Goal: Task Accomplishment & Management: Use online tool/utility

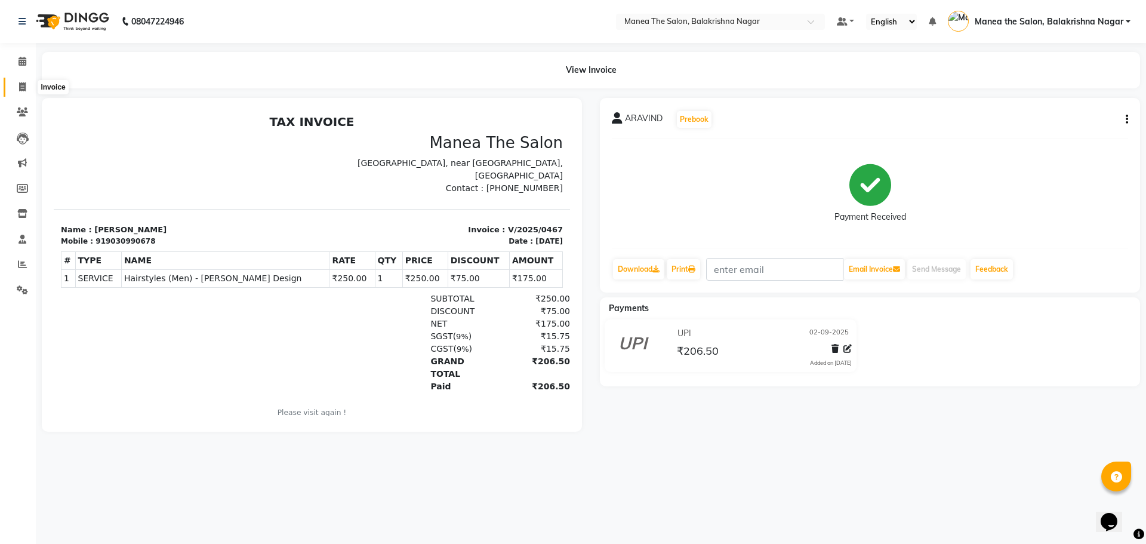
click at [22, 84] on icon at bounding box center [22, 86] width 7 height 9
select select "service"
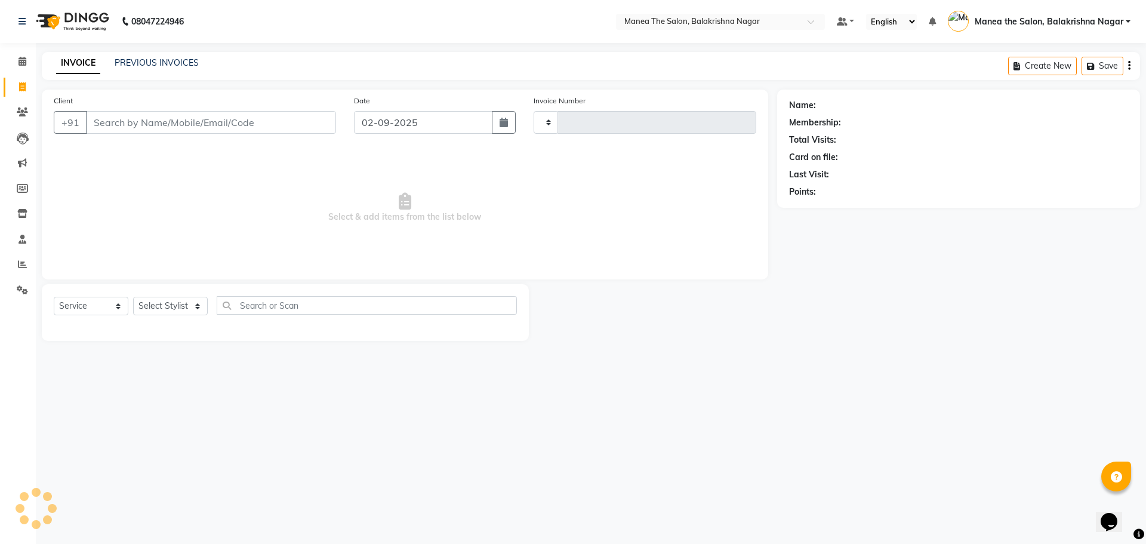
type input "0468"
select select "8200"
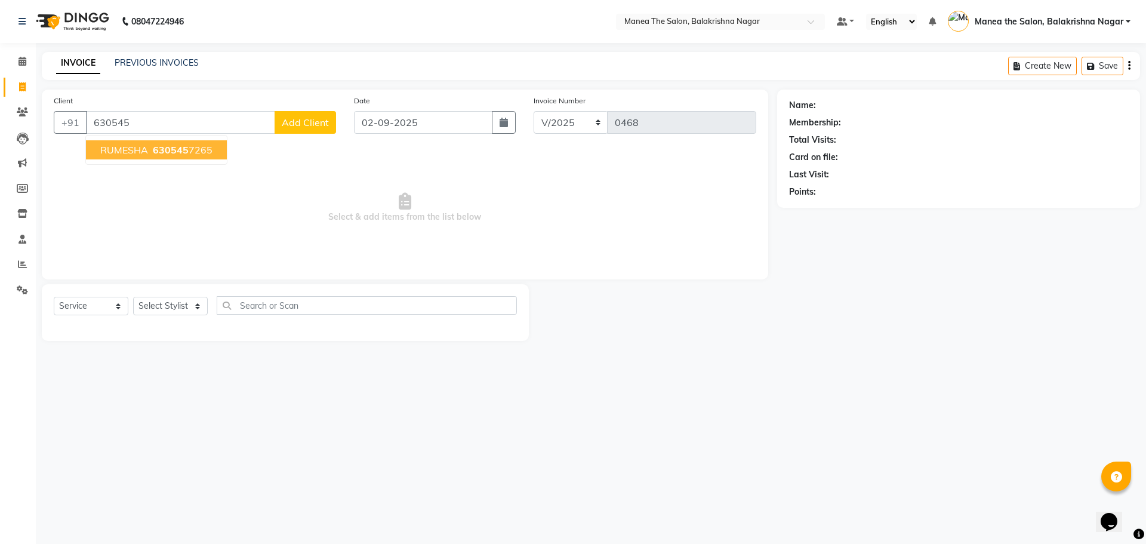
click at [174, 150] on span "630545" at bounding box center [171, 150] width 36 height 12
type input "6305457265"
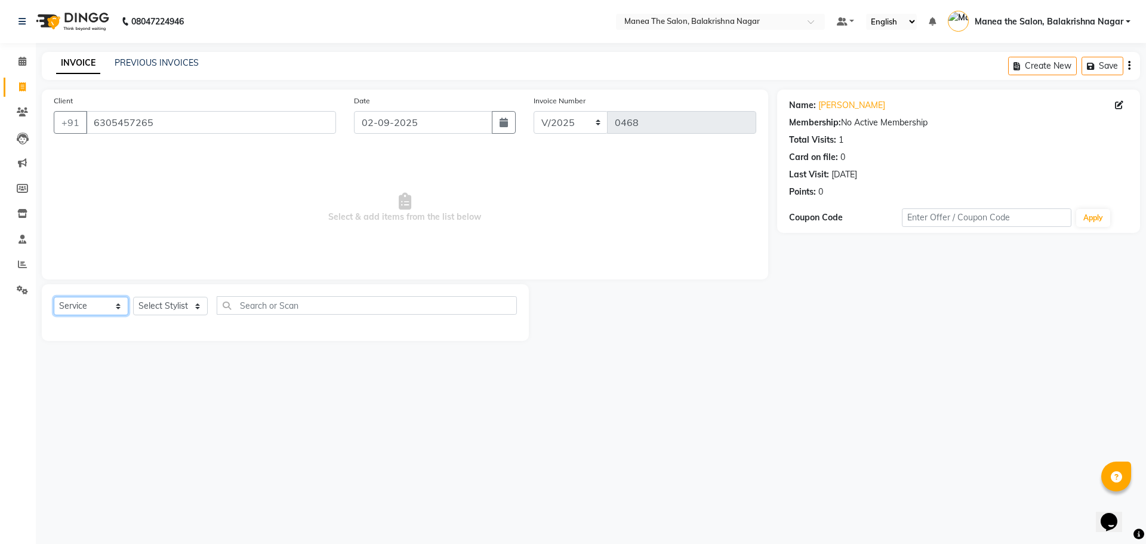
click at [114, 302] on select "Select Service Product Membership Package Voucher Prepaid Gift Card" at bounding box center [91, 306] width 75 height 19
click at [54, 297] on select "Select Service Product Membership Package Voucher Prepaid Gift Card" at bounding box center [91, 306] width 75 height 19
click at [192, 308] on select "Select Stylist [PERSON_NAME] [PERSON_NAME] [PERSON_NAME]" at bounding box center [170, 306] width 75 height 19
select select "77552"
click at [133, 297] on select "Select Stylist [PERSON_NAME] [PERSON_NAME] [PERSON_NAME]" at bounding box center [170, 306] width 75 height 19
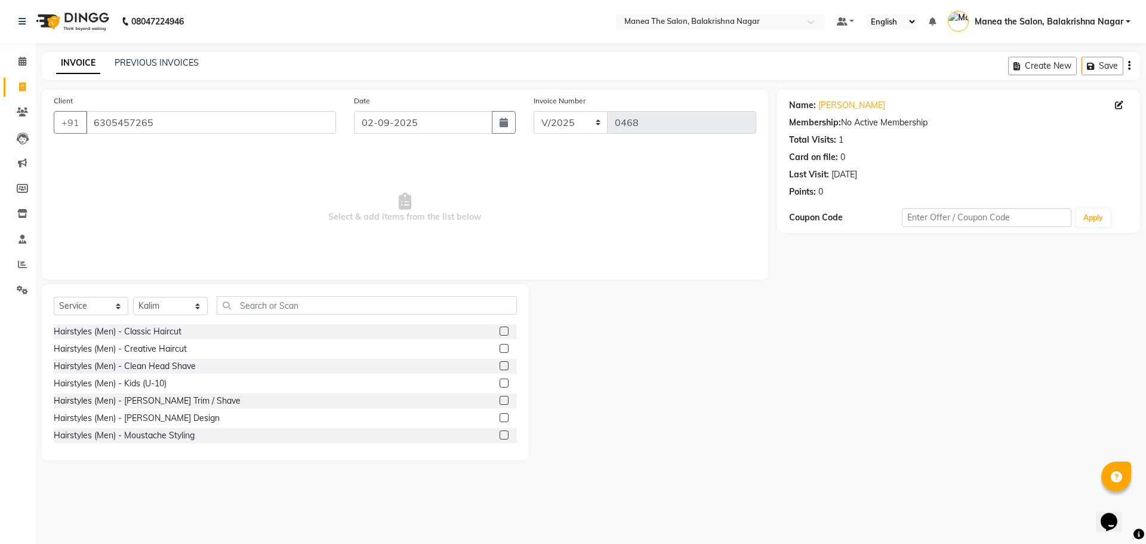
click at [880, 128] on div "Membership: No Active Membership" at bounding box center [958, 122] width 339 height 13
click at [894, 121] on div "Membership: No Active Membership" at bounding box center [958, 122] width 339 height 13
click at [936, 131] on div "Name: [PERSON_NAME] Membership: No Active Membership Total Visits: 1 Card on fi…" at bounding box center [958, 146] width 339 height 104
click at [935, 121] on div "Membership: No Active Membership" at bounding box center [958, 122] width 339 height 13
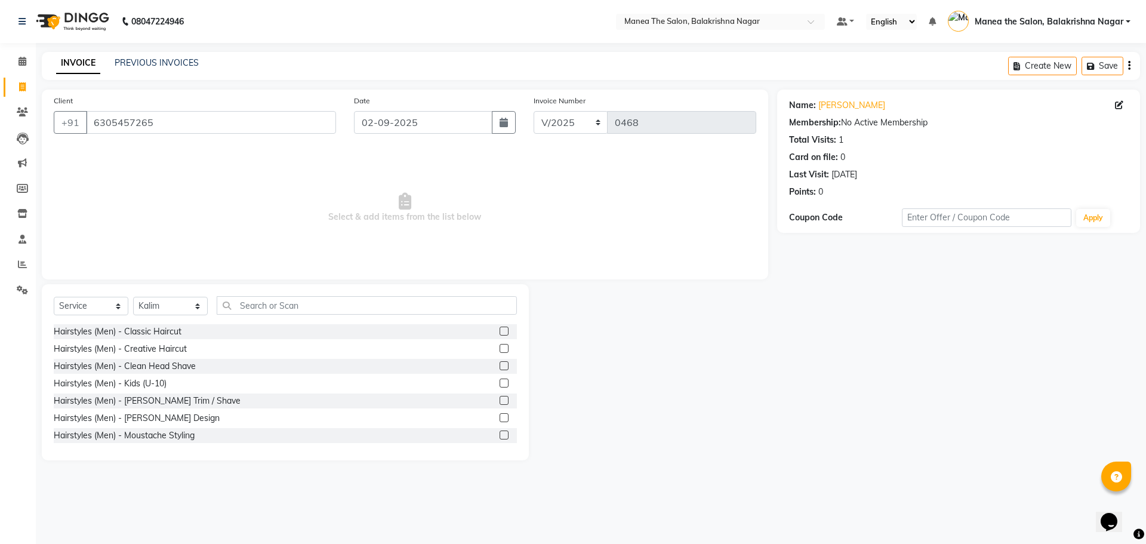
click at [891, 152] on div "Card on file: 0" at bounding box center [958, 157] width 339 height 13
click at [898, 116] on div "Membership: No Active Membership" at bounding box center [958, 122] width 339 height 13
click at [916, 119] on div "Membership: No Active Membership" at bounding box center [958, 122] width 339 height 13
click at [807, 164] on div "Name: [PERSON_NAME] Membership: No Active Membership Total Visits: 1 Card on fi…" at bounding box center [958, 146] width 339 height 104
click at [863, 161] on div "Card on file: 0" at bounding box center [958, 157] width 339 height 13
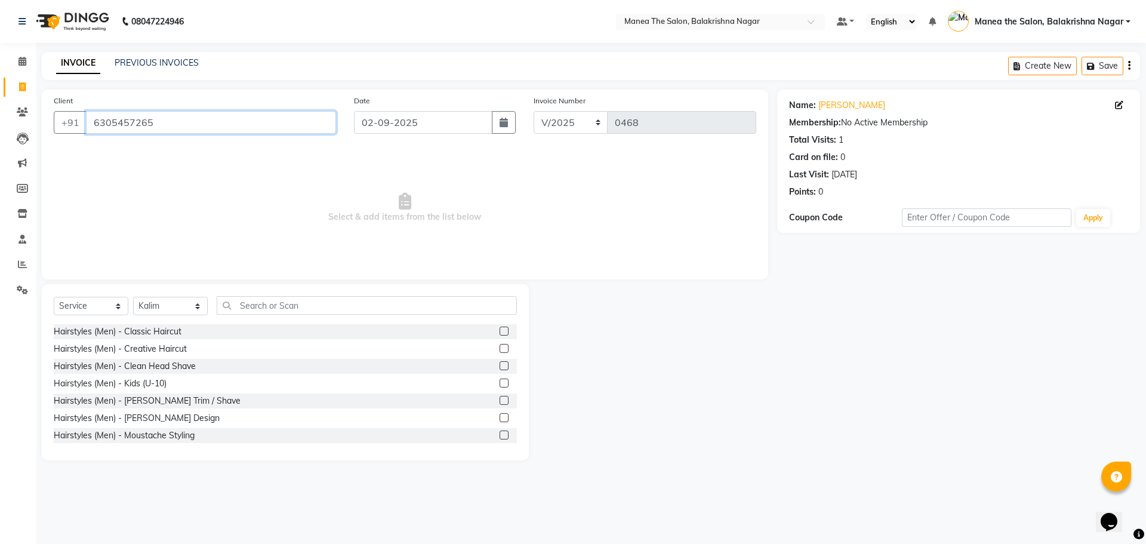
click at [185, 131] on input "6305457265" at bounding box center [211, 122] width 250 height 23
click at [172, 128] on input "6305457265" at bounding box center [211, 122] width 250 height 23
click at [99, 308] on select "Select Service Product Membership Package Voucher Prepaid Gift Card" at bounding box center [91, 306] width 75 height 19
click at [54, 297] on select "Select Service Product Membership Package Voucher Prepaid Gift Card" at bounding box center [91, 306] width 75 height 19
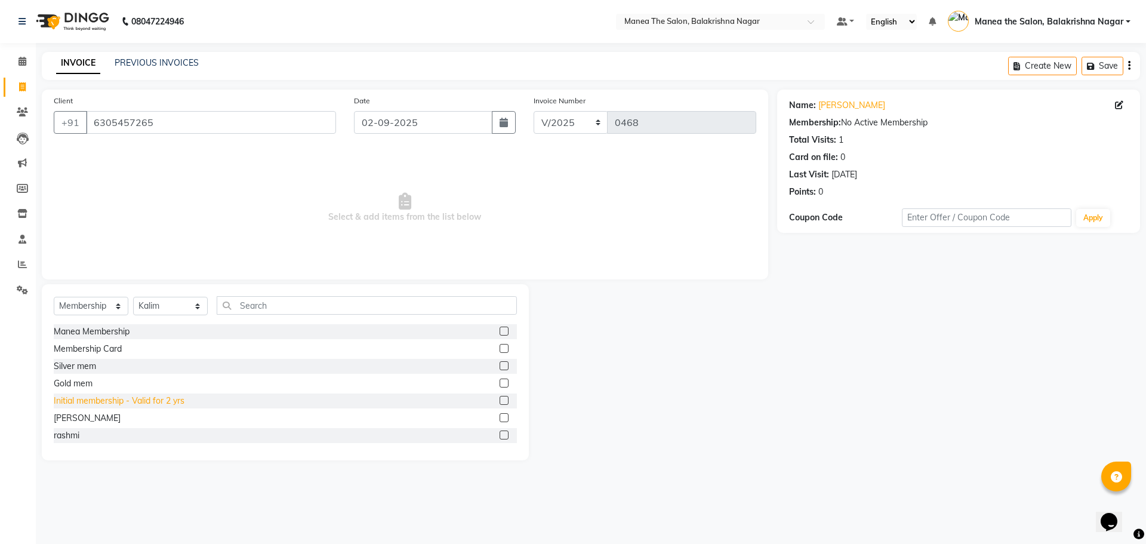
click at [105, 405] on div "Initial membership - Valid for 2 yrs" at bounding box center [119, 401] width 131 height 13
select select "select"
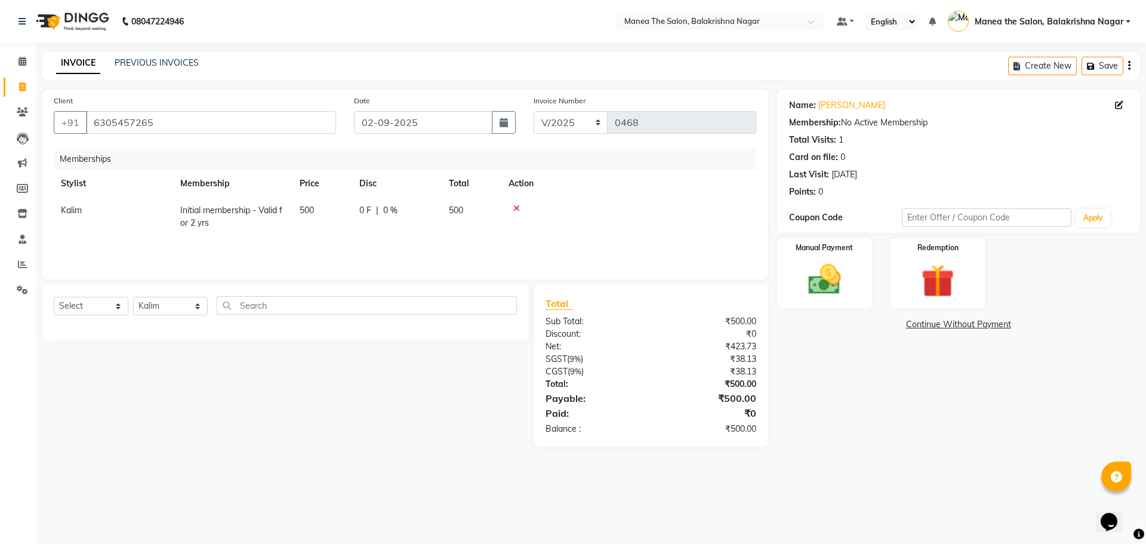
click at [302, 203] on td "500" at bounding box center [323, 216] width 60 height 39
select select "77552"
click at [361, 214] on input "500" at bounding box center [348, 213] width 45 height 19
type input "5"
type input "3"
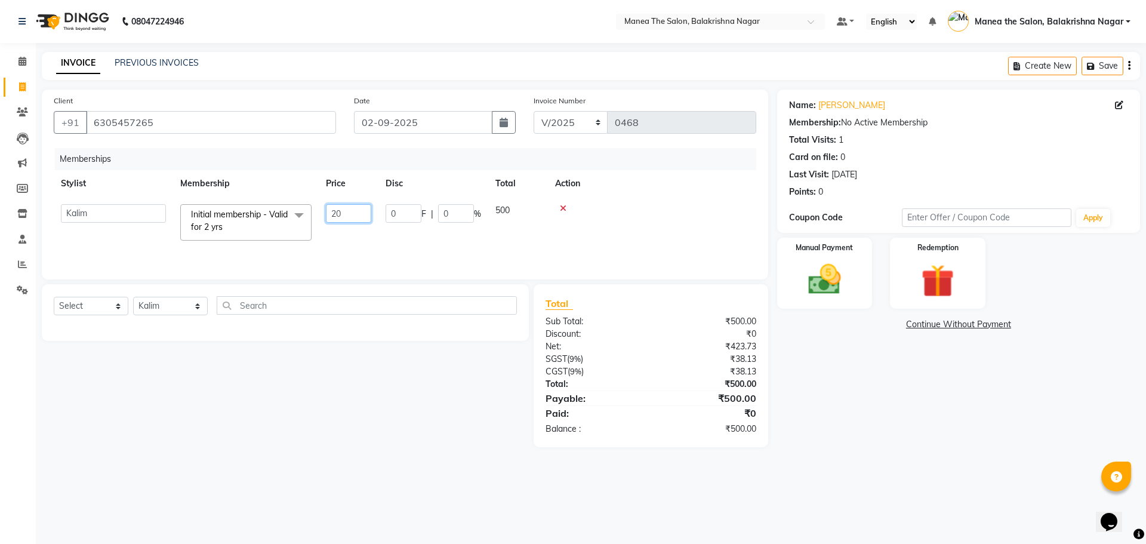
type input "200"
click at [306, 337] on div "Select Service Product Package Voucher Prepaid Gift Card Select Stylist [PERSON…" at bounding box center [285, 312] width 487 height 57
click at [96, 302] on select "Select Service Product Package Voucher Prepaid Gift Card" at bounding box center [91, 306] width 75 height 19
select select "service"
click at [54, 297] on select "Select Service Product Package Voucher Prepaid Gift Card" at bounding box center [91, 306] width 75 height 19
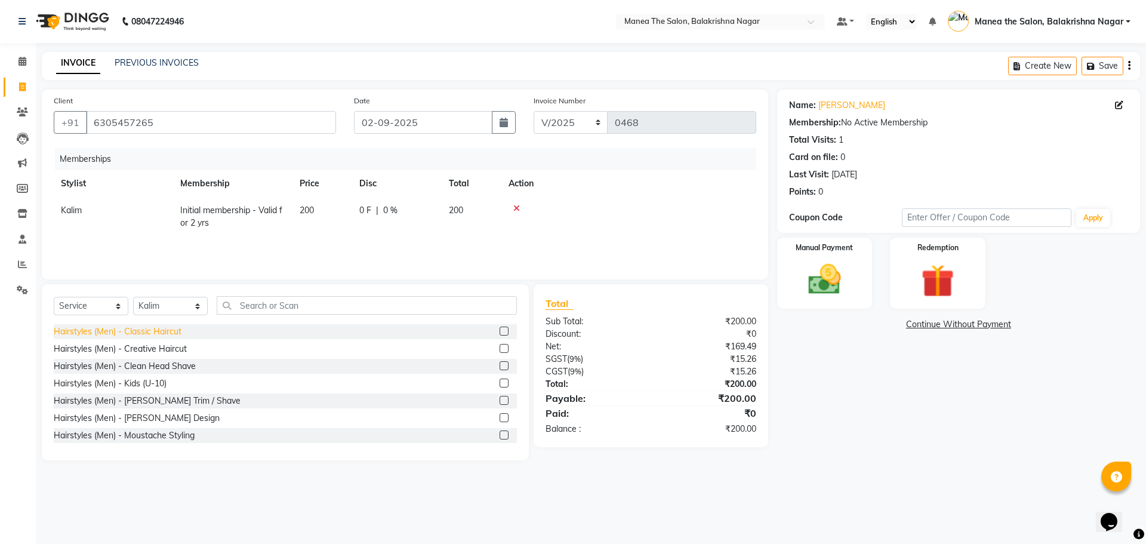
click at [152, 328] on div "Hairstyles (Men) - Classic Haircut" at bounding box center [118, 331] width 128 height 13
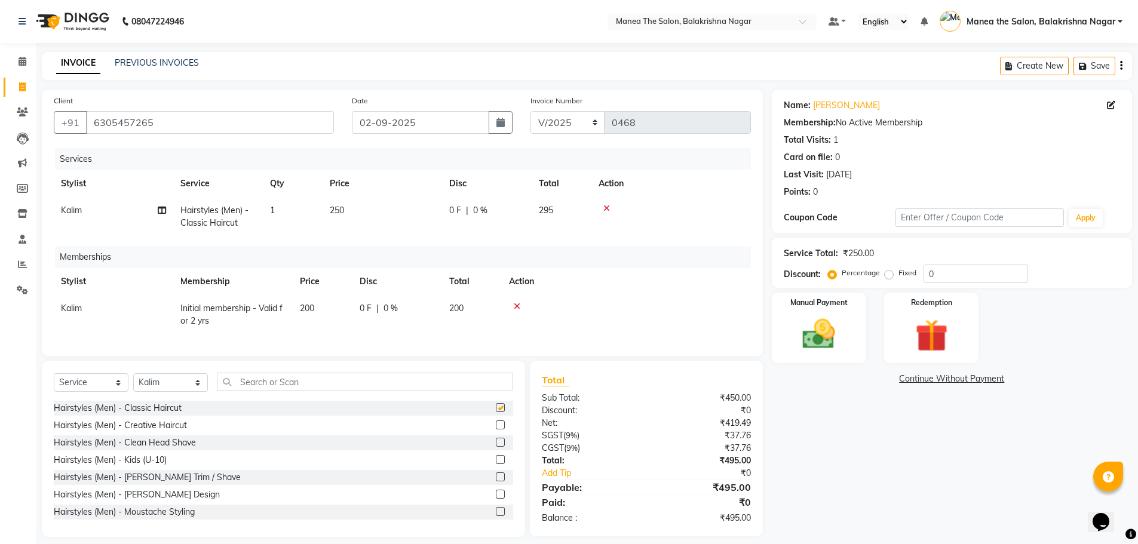
checkbox input "false"
click at [349, 210] on td "250" at bounding box center [381, 216] width 119 height 39
select select "77552"
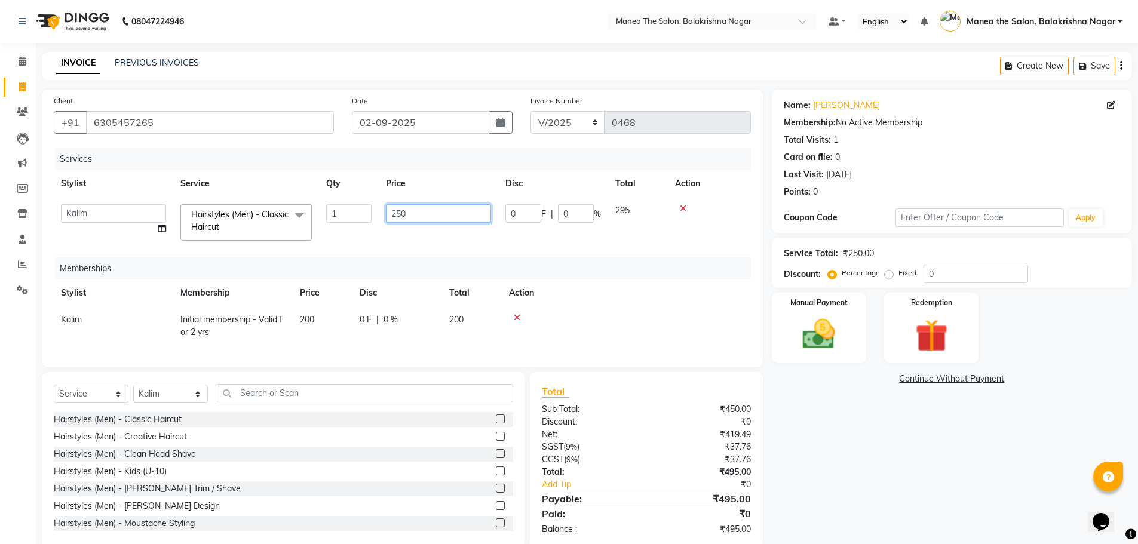
click at [418, 209] on input "250" at bounding box center [438, 213] width 105 height 19
type input "2"
type input "350"
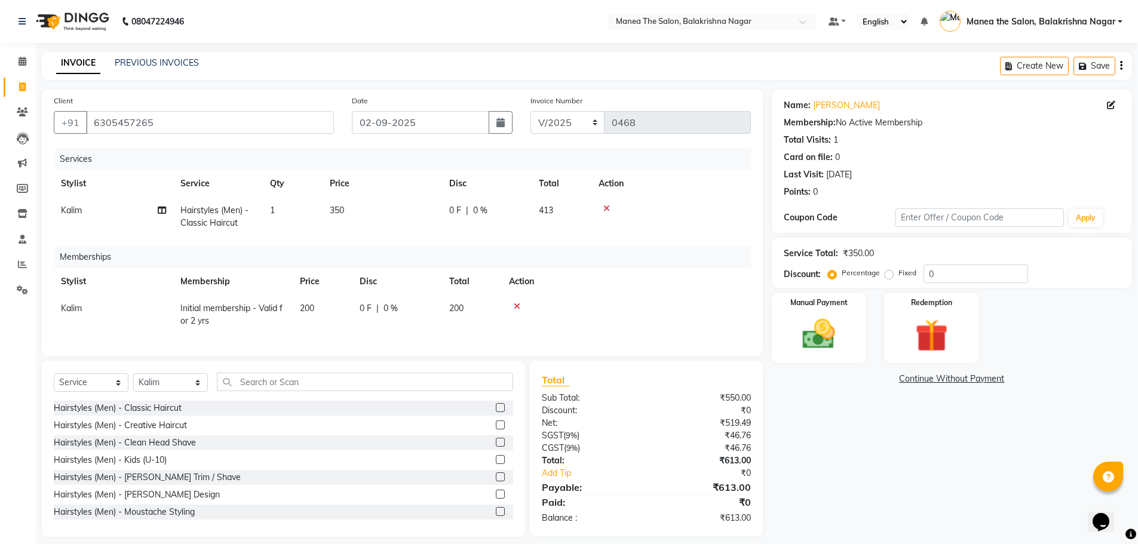
click at [443, 178] on tr "Stylist Service Qty Price Disc Total Action" at bounding box center [402, 183] width 697 height 27
click at [939, 273] on input "0" at bounding box center [975, 274] width 104 height 19
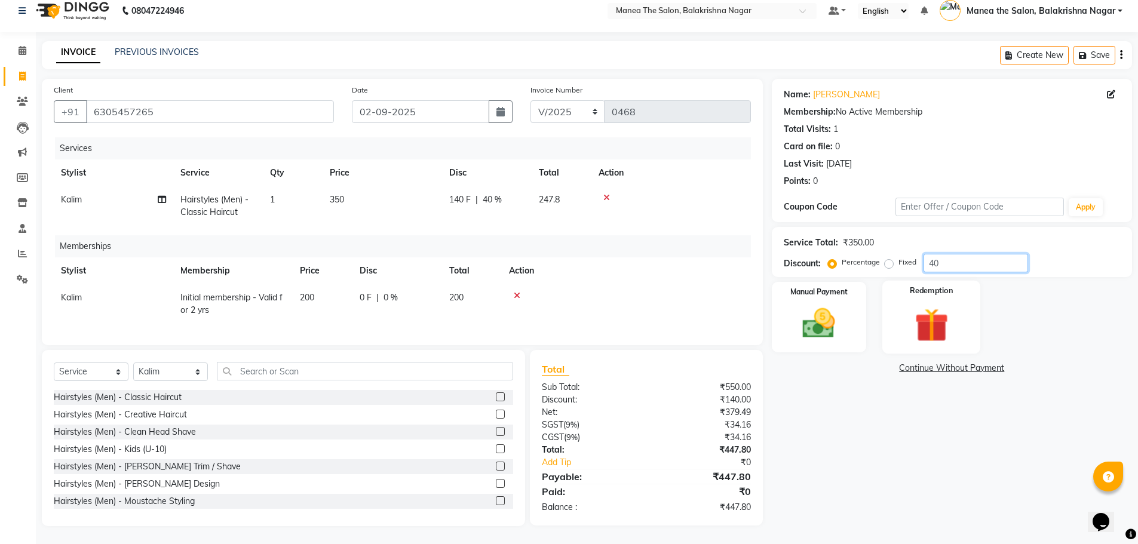
scroll to position [20, 0]
type input "40"
click at [846, 395] on div "Name: [PERSON_NAME] Membership: No Active Membership Total Visits: 1 Card on fi…" at bounding box center [955, 302] width 369 height 447
click at [822, 331] on img at bounding box center [818, 323] width 55 height 39
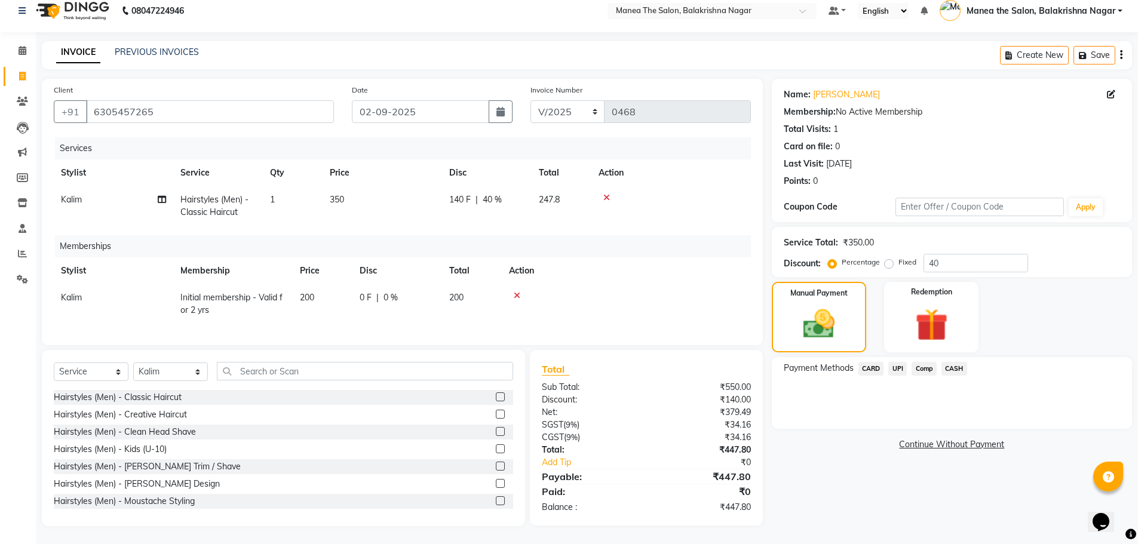
click at [896, 362] on span "UPI" at bounding box center [897, 369] width 19 height 14
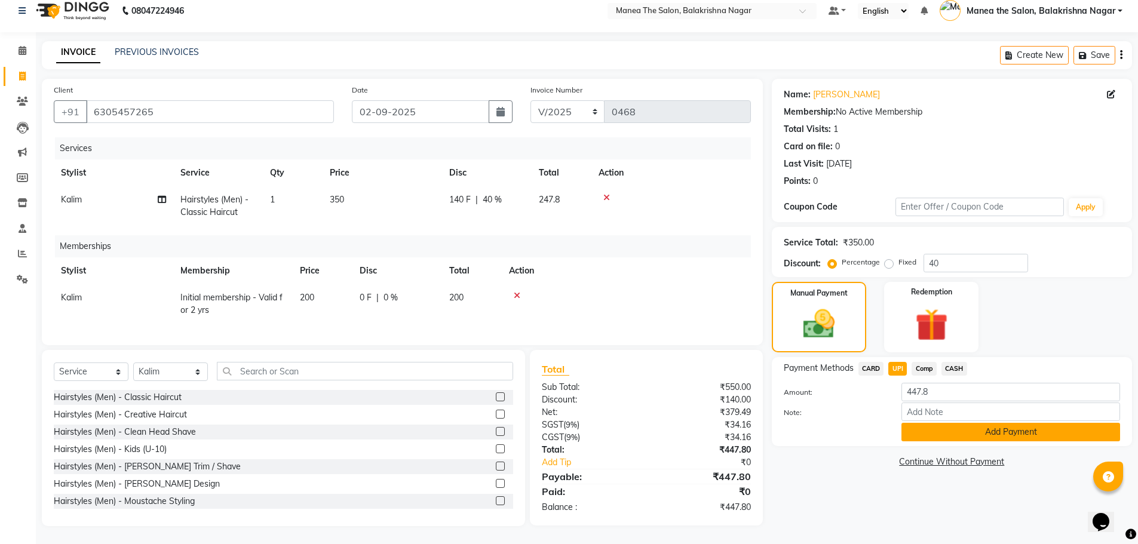
click at [991, 426] on button "Add Payment" at bounding box center [1010, 432] width 219 height 19
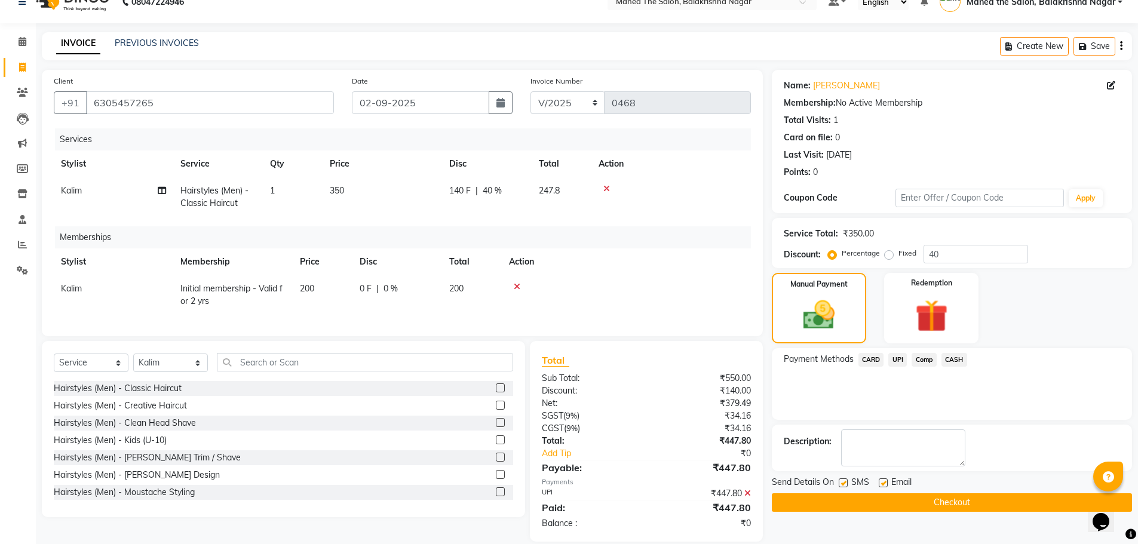
click at [900, 357] on span "UPI" at bounding box center [897, 360] width 19 height 14
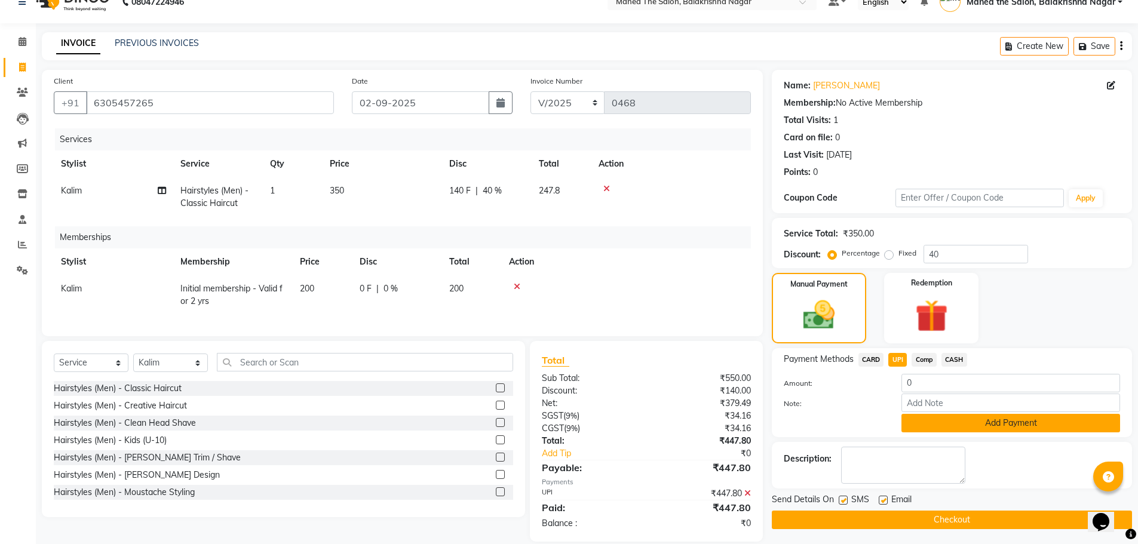
click at [1037, 420] on button "Add Payment" at bounding box center [1010, 423] width 219 height 19
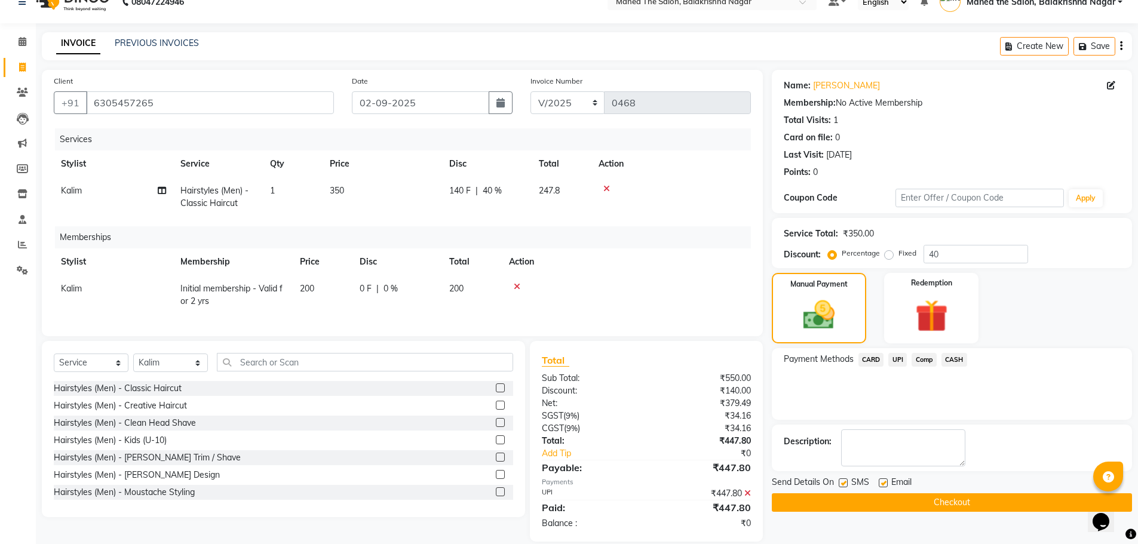
click at [935, 506] on button "Checkout" at bounding box center [951, 502] width 360 height 19
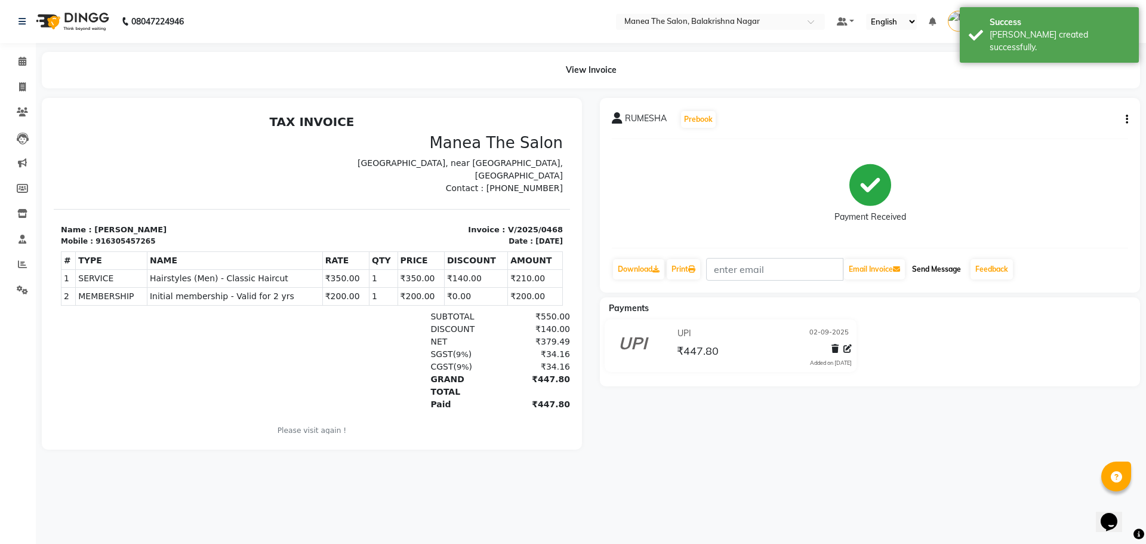
click at [942, 266] on button "Send Message" at bounding box center [937, 269] width 59 height 20
